Goal: Task Accomplishment & Management: Manage account settings

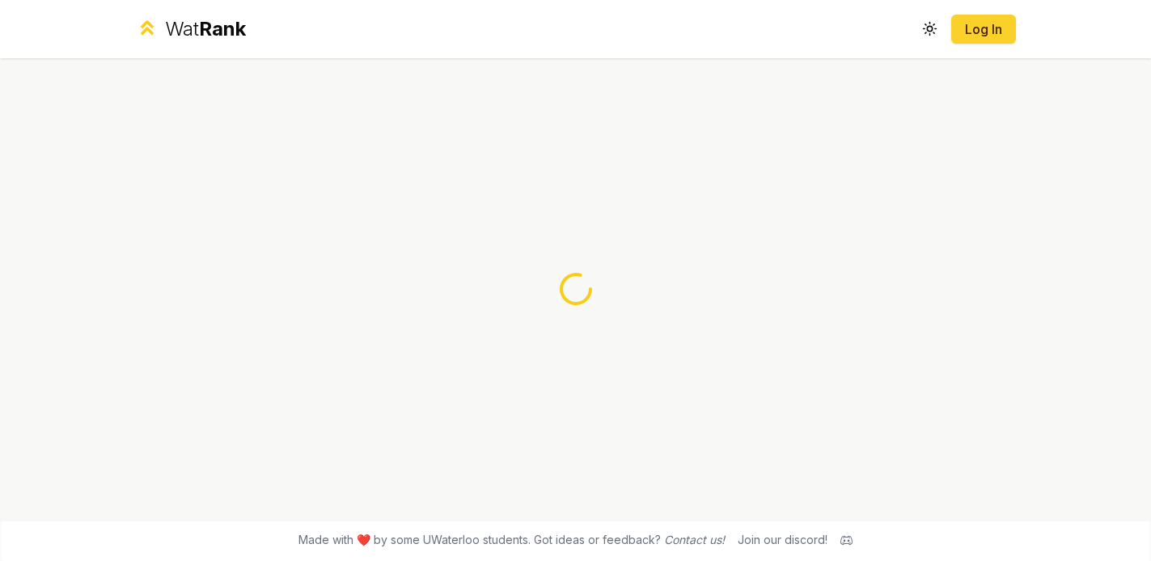
click at [972, 43] on button "Log In" at bounding box center [983, 29] width 65 height 29
click at [994, 25] on link "Log In" at bounding box center [983, 28] width 39 height 19
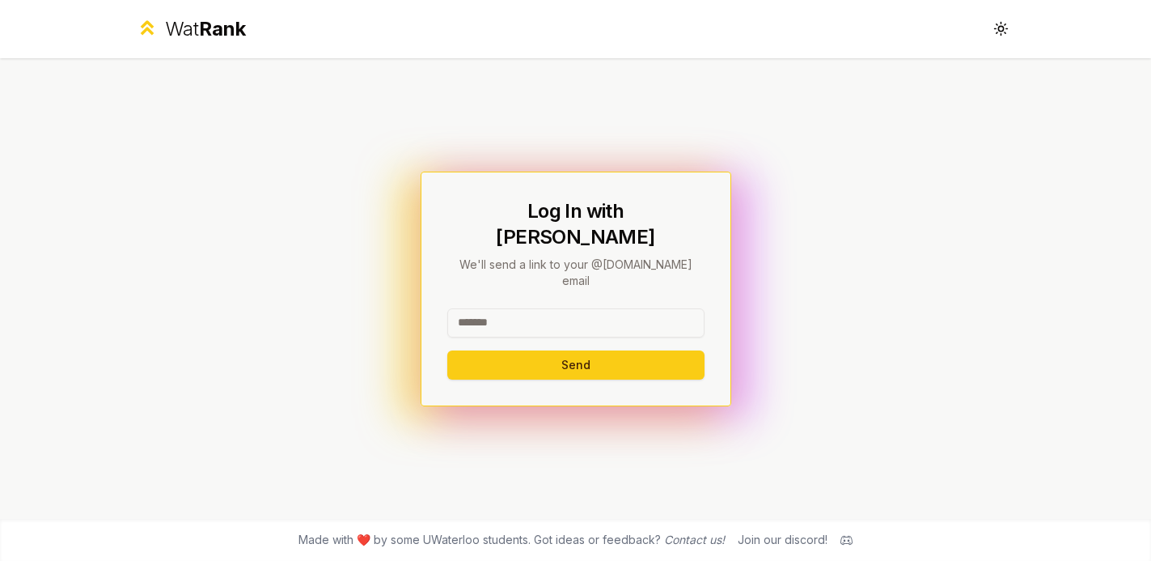
click at [568, 308] on input at bounding box center [575, 322] width 257 height 29
type input "********"
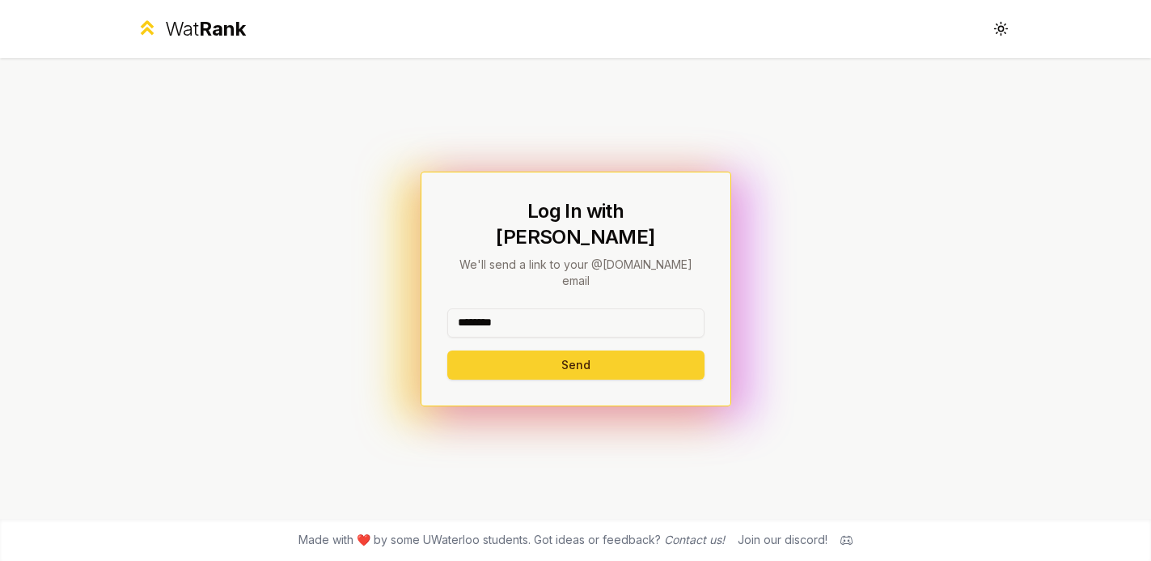
click at [560, 350] on button "Send" at bounding box center [575, 364] width 257 height 29
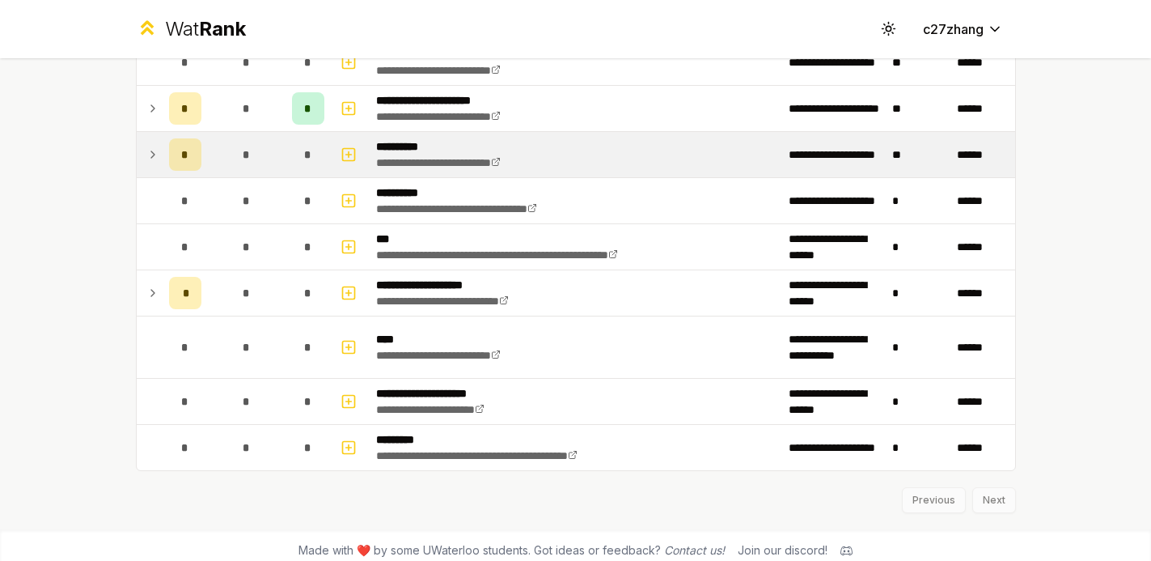
scroll to position [1890, 0]
